Goal: Task Accomplishment & Management: Manage account settings

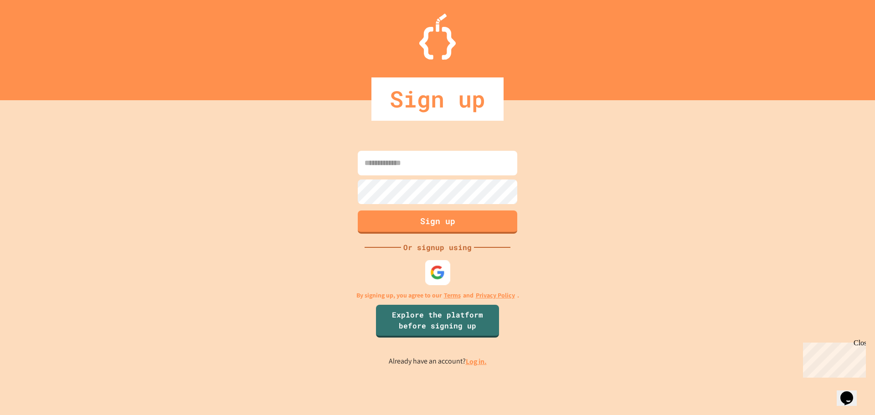
type input "**********"
click at [439, 273] on img at bounding box center [437, 272] width 15 height 15
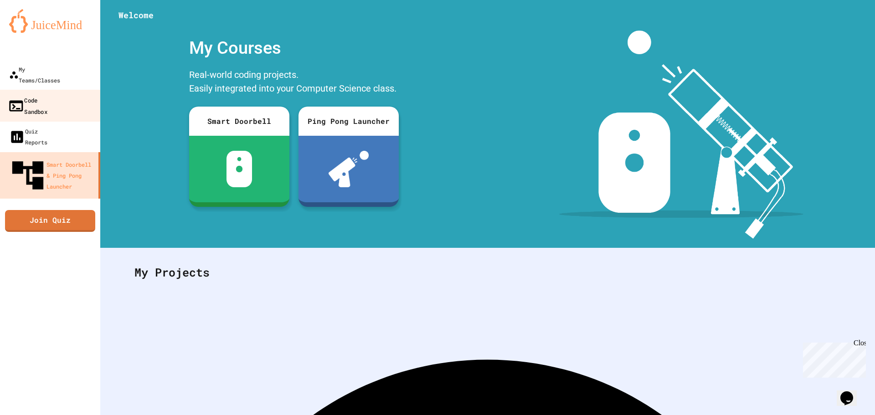
click at [47, 94] on div "Code Sandbox" at bounding box center [28, 105] width 40 height 22
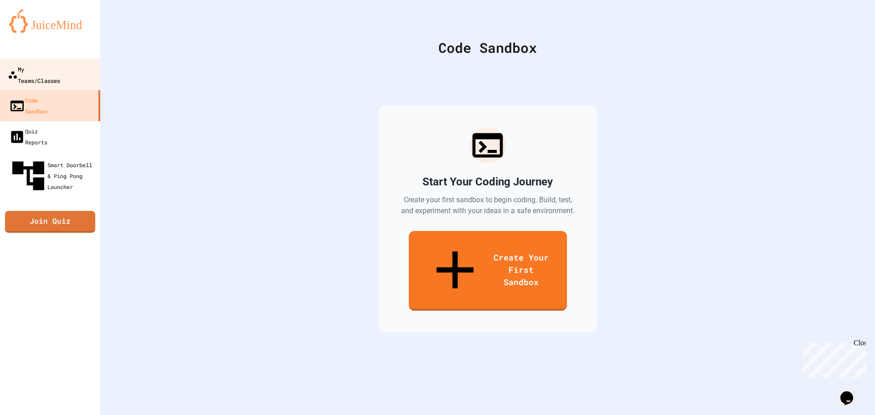
click at [20, 71] on div "My Teams/Classes" at bounding box center [34, 74] width 52 height 22
